Goal: Find specific page/section: Find specific page/section

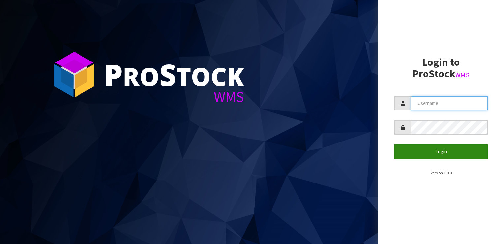
type input "[PERSON_NAME]"
click at [436, 153] on button "Login" at bounding box center [441, 151] width 93 height 14
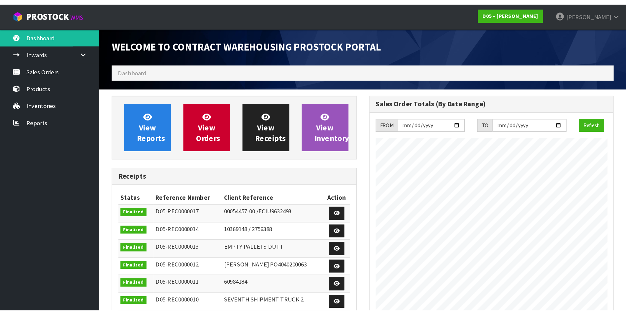
scroll to position [443, 205]
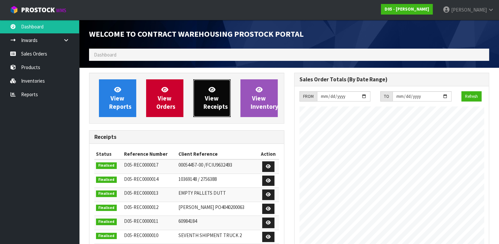
click at [218, 103] on span "View Receipts" at bounding box center [216, 97] width 24 height 25
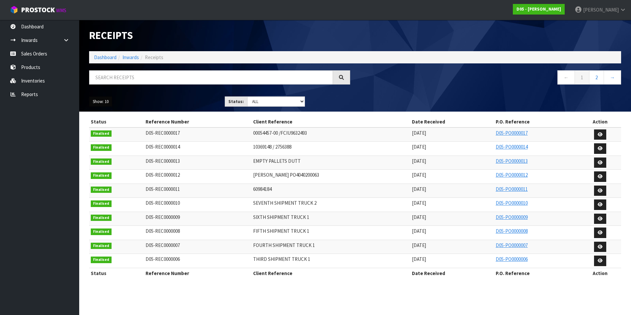
click at [100, 101] on button "Show: 10" at bounding box center [100, 101] width 23 height 11
click at [98, 142] on link "50" at bounding box center [115, 141] width 52 height 9
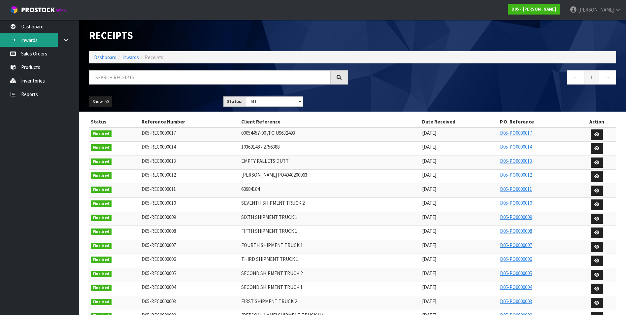
click at [30, 41] on link "Inwards" at bounding box center [39, 40] width 79 height 14
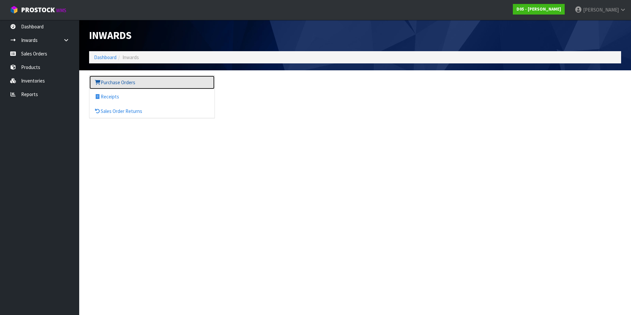
click at [124, 82] on link "Purchase Orders" at bounding box center [151, 83] width 125 height 14
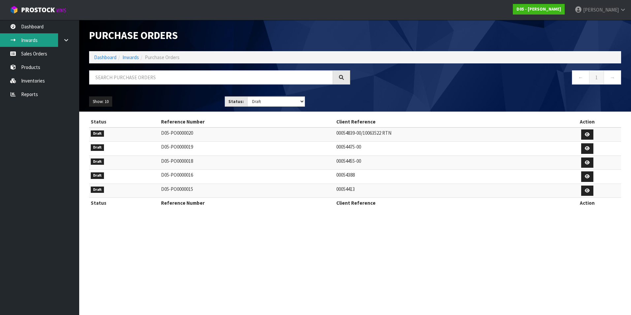
click at [29, 35] on link "Inwards" at bounding box center [39, 40] width 79 height 14
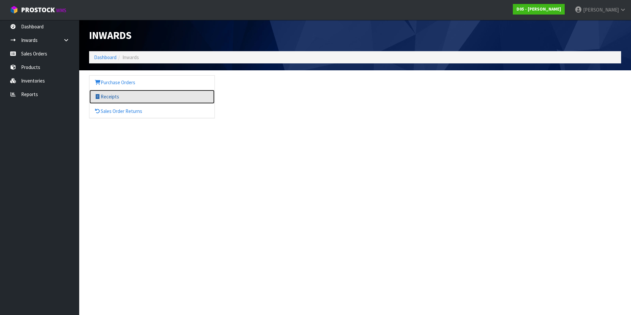
click at [110, 98] on link "Receipts" at bounding box center [151, 97] width 125 height 14
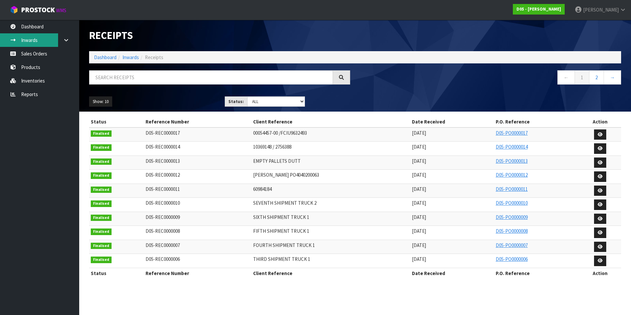
click at [34, 41] on link "Inwards" at bounding box center [39, 40] width 79 height 14
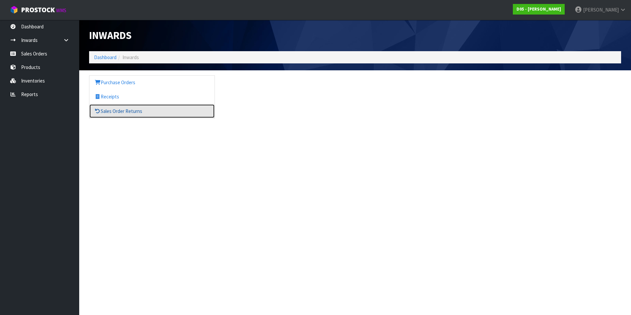
click at [107, 113] on link "Sales Order Returns" at bounding box center [151, 111] width 125 height 14
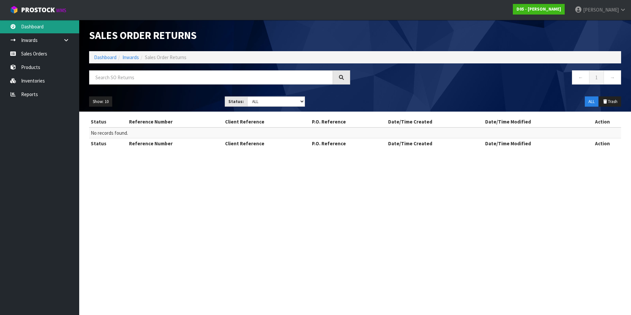
click at [35, 28] on link "Dashboard" at bounding box center [39, 27] width 79 height 14
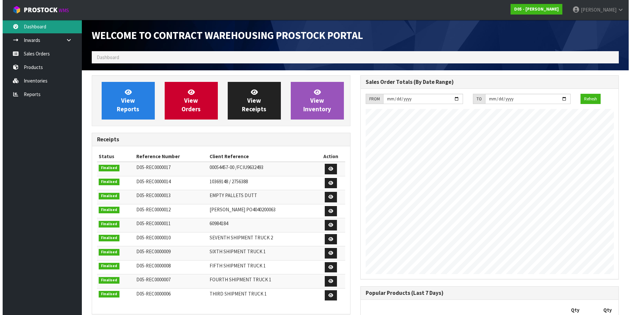
scroll to position [444, 268]
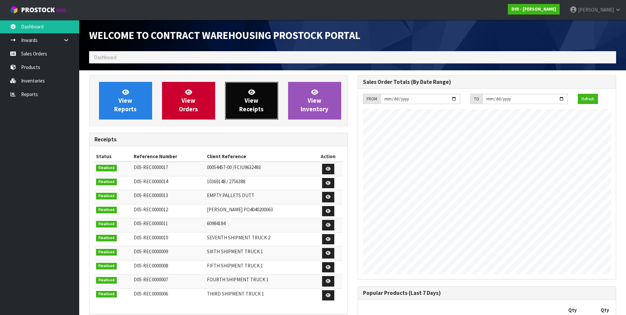
click at [240, 110] on span "View Receipts" at bounding box center [251, 100] width 24 height 25
